Goal: Information Seeking & Learning: Learn about a topic

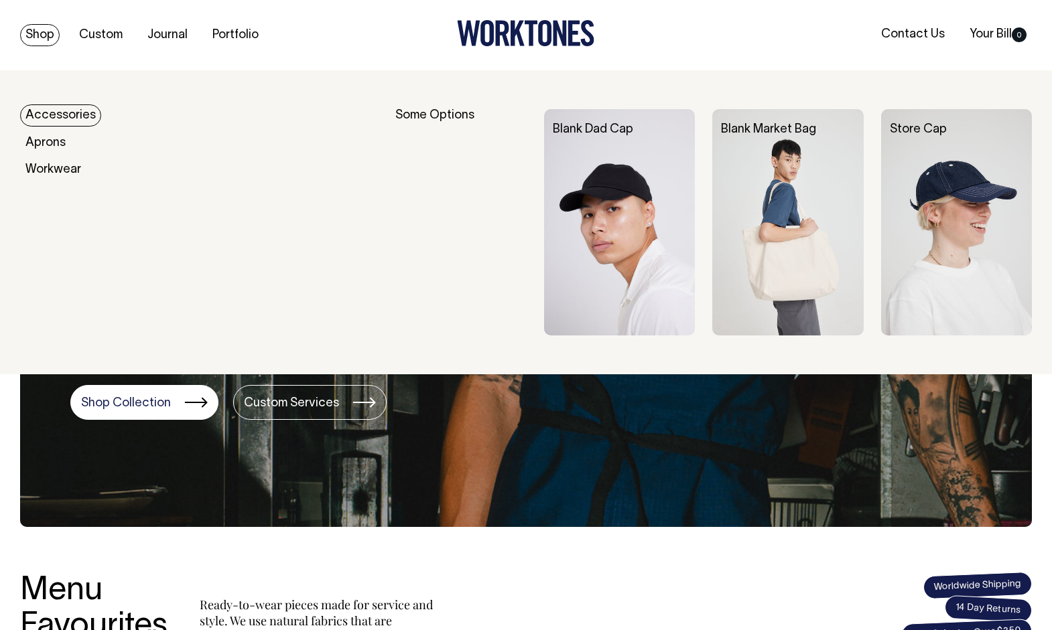
click at [809, 216] on img at bounding box center [787, 222] width 151 height 226
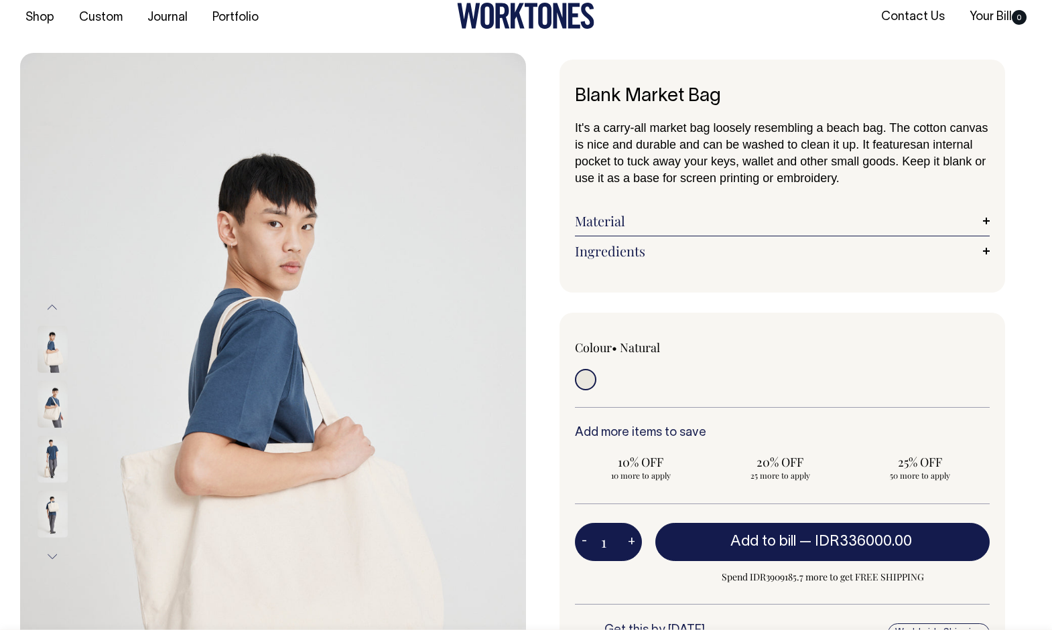
click at [988, 217] on link "Material" at bounding box center [782, 221] width 415 height 16
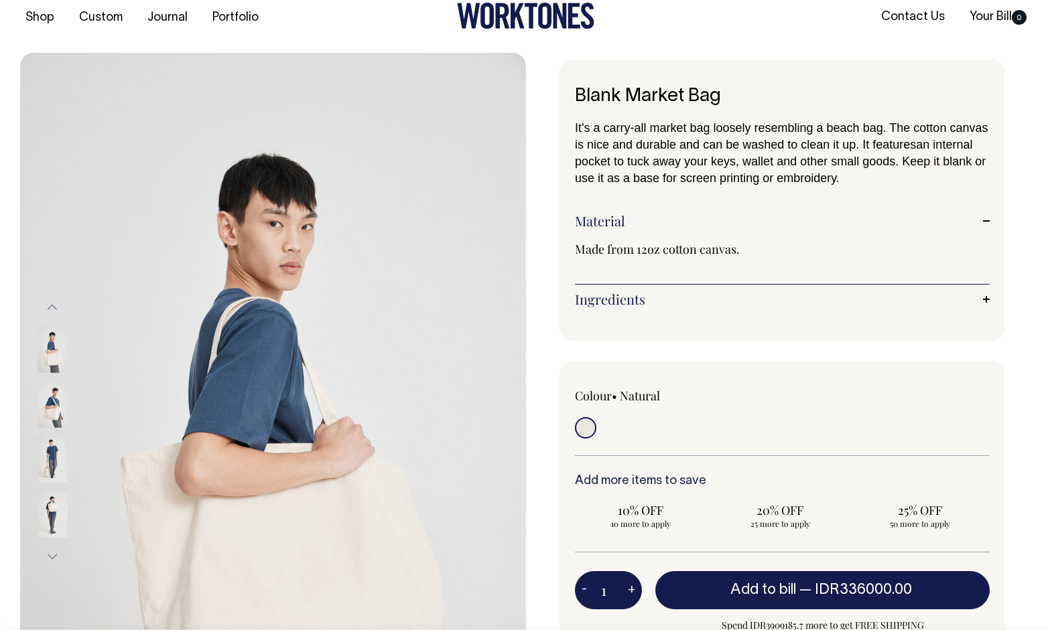
scroll to position [18, 0]
click at [982, 290] on div "Ingredients Width: 63cm Height: 50cm Machine washable (a small amount of shrink…" at bounding box center [782, 298] width 415 height 29
click at [982, 300] on link "Ingredients" at bounding box center [782, 299] width 415 height 16
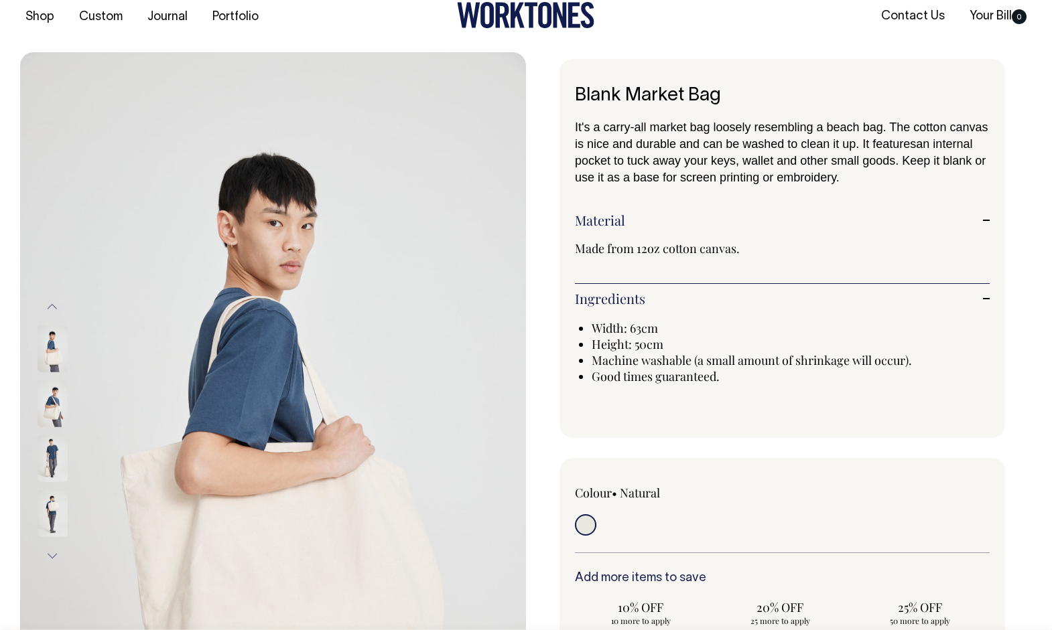
scroll to position [19, 0]
